Goal: Check status: Check status

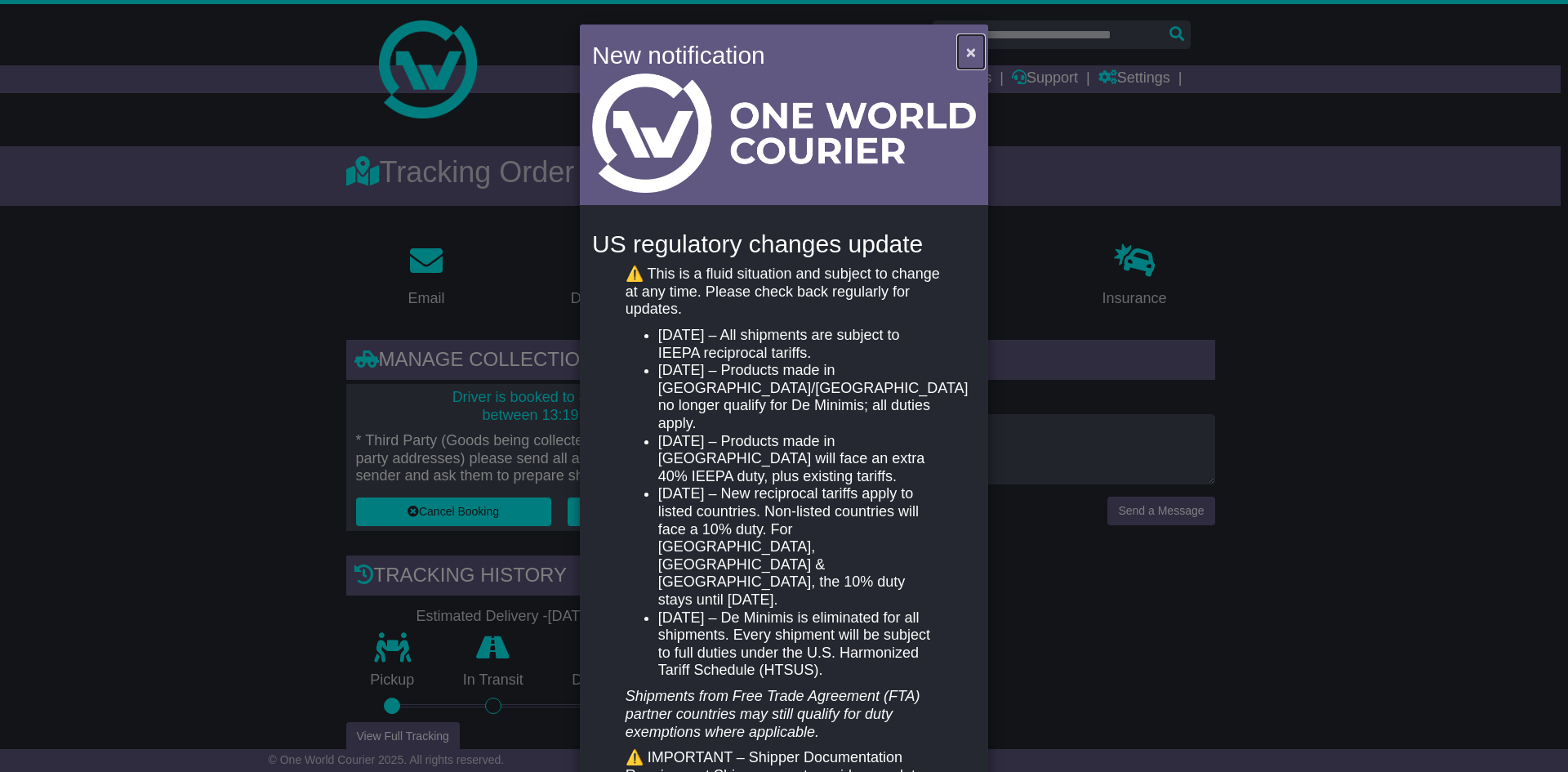
click at [958, 53] on button "×" at bounding box center [970, 51] width 26 height 33
click at [970, 52] on span "×" at bounding box center [971, 51] width 10 height 19
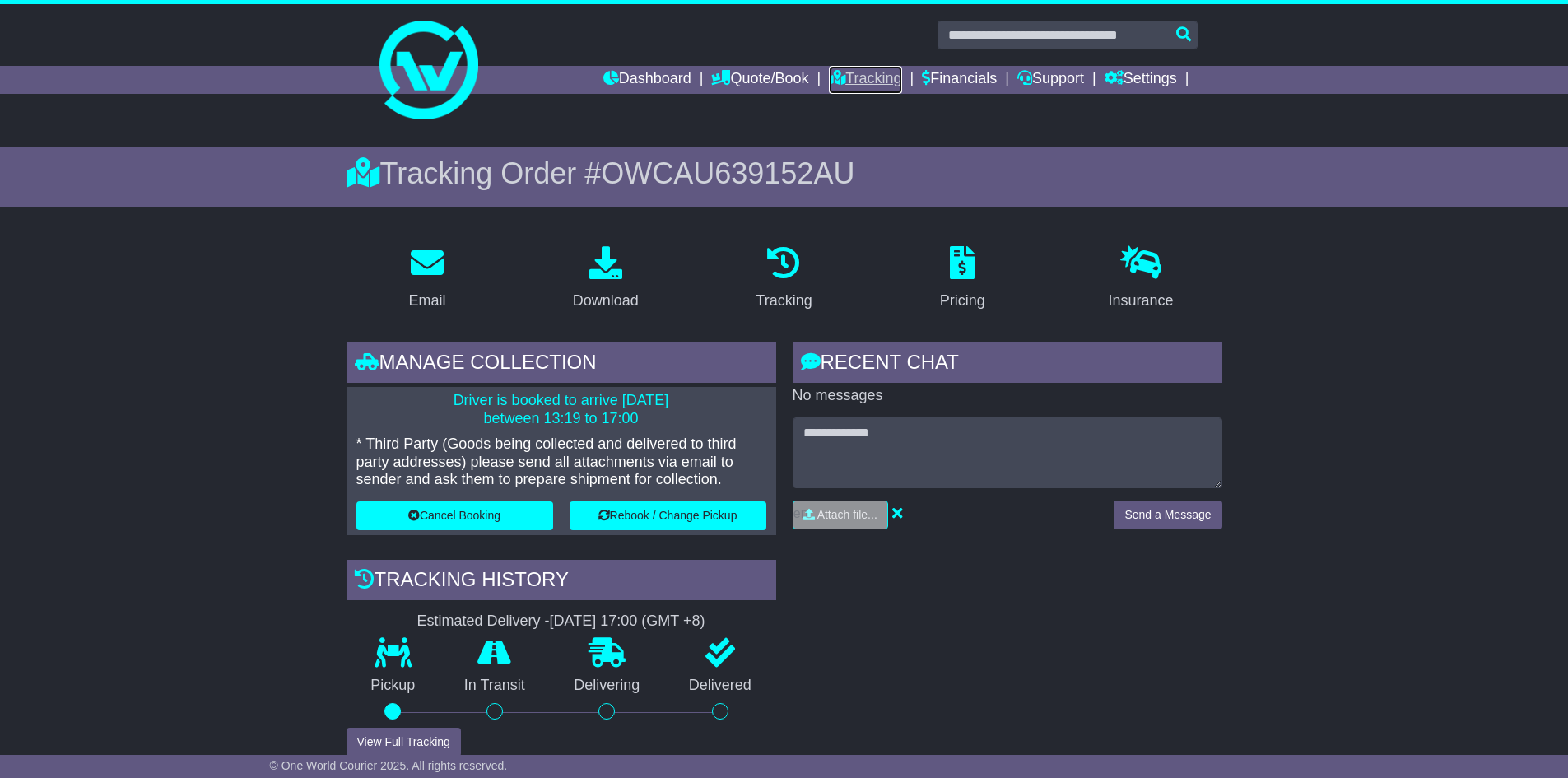
click at [879, 80] on link "Tracking" at bounding box center [865, 79] width 73 height 28
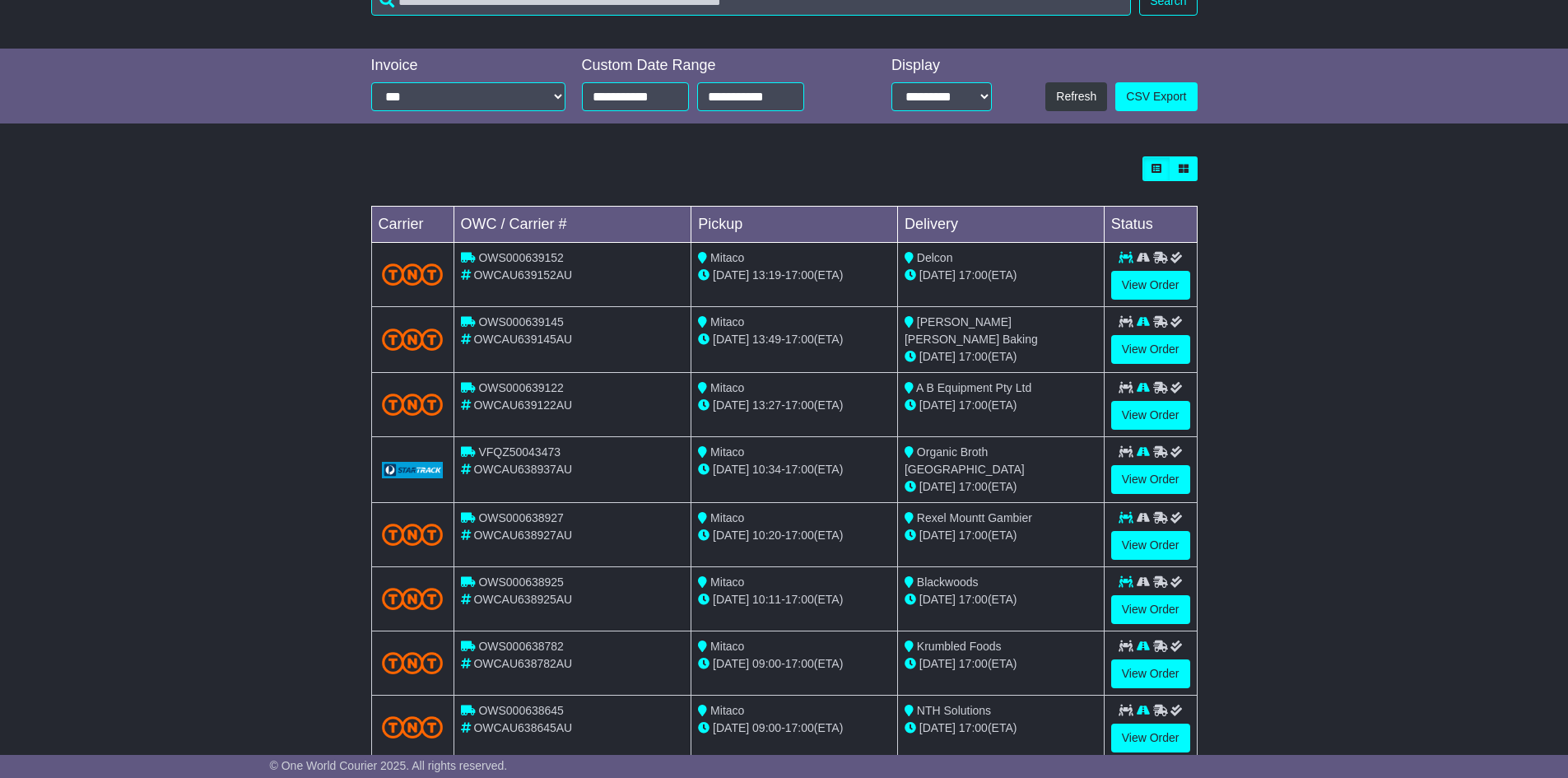
scroll to position [412, 0]
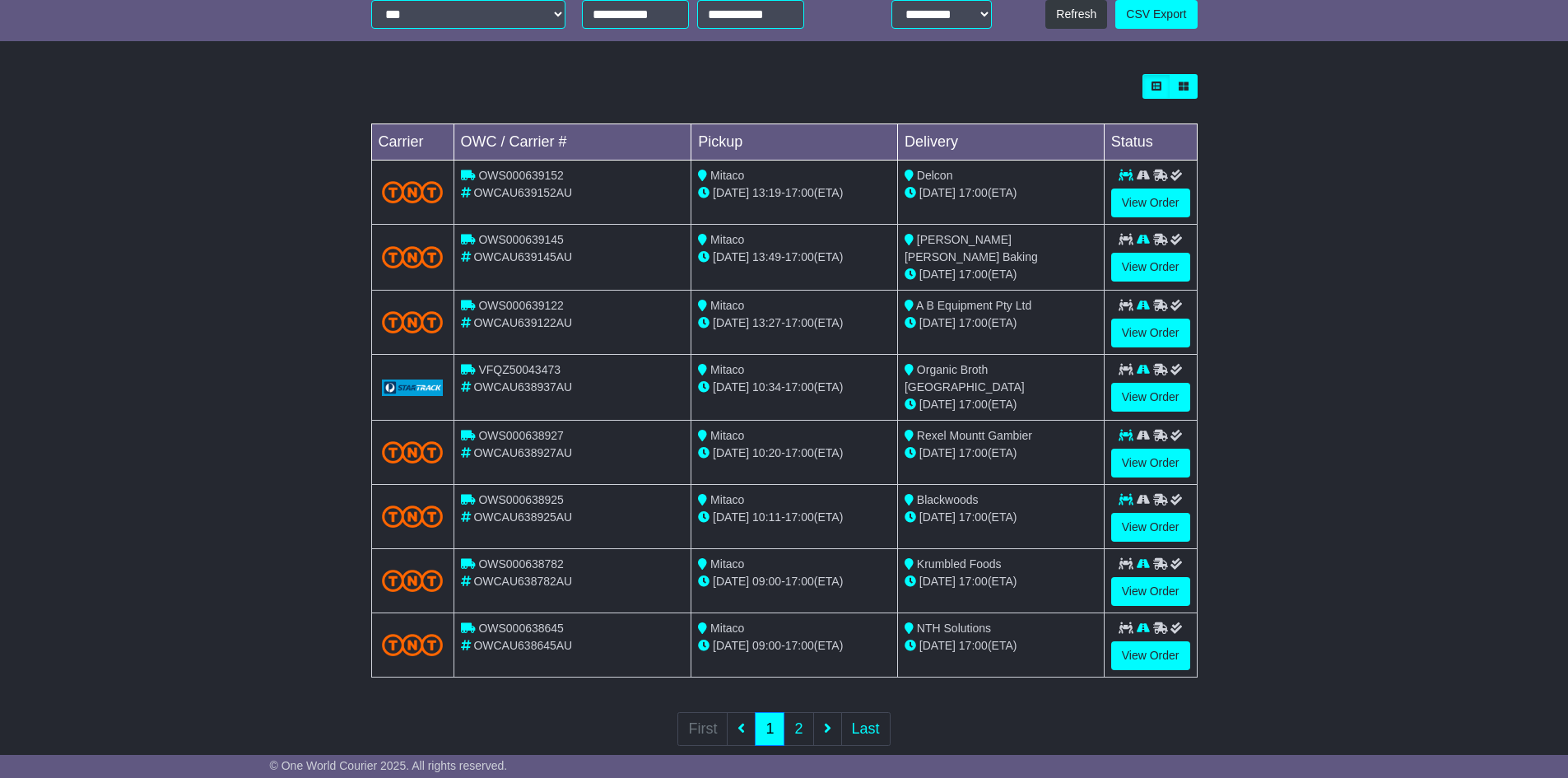
click at [521, 497] on span "OWS000638925" at bounding box center [521, 499] width 85 height 13
copy span "OWS000638925"
